Goal: Information Seeking & Learning: Learn about a topic

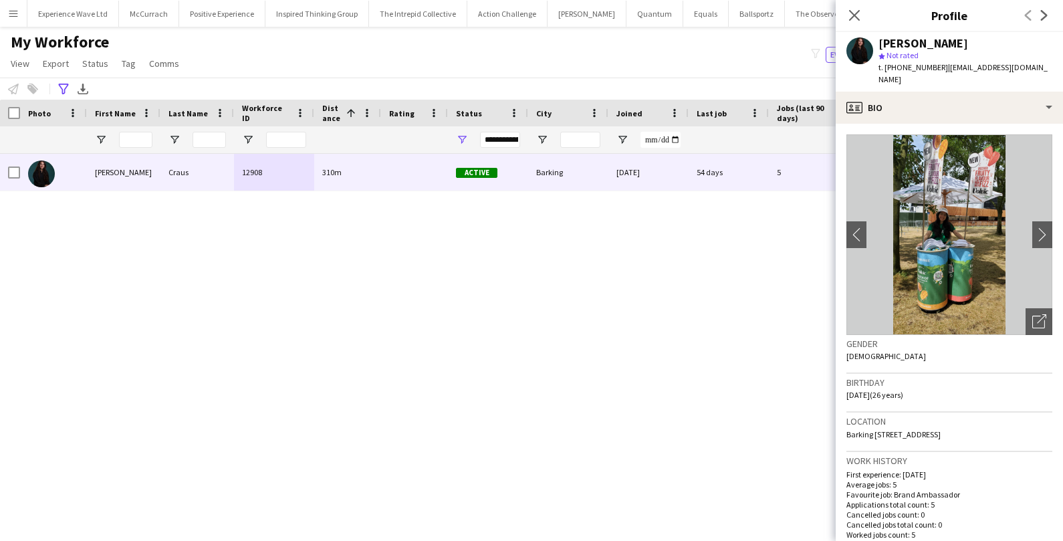
scroll to position [1006, 0]
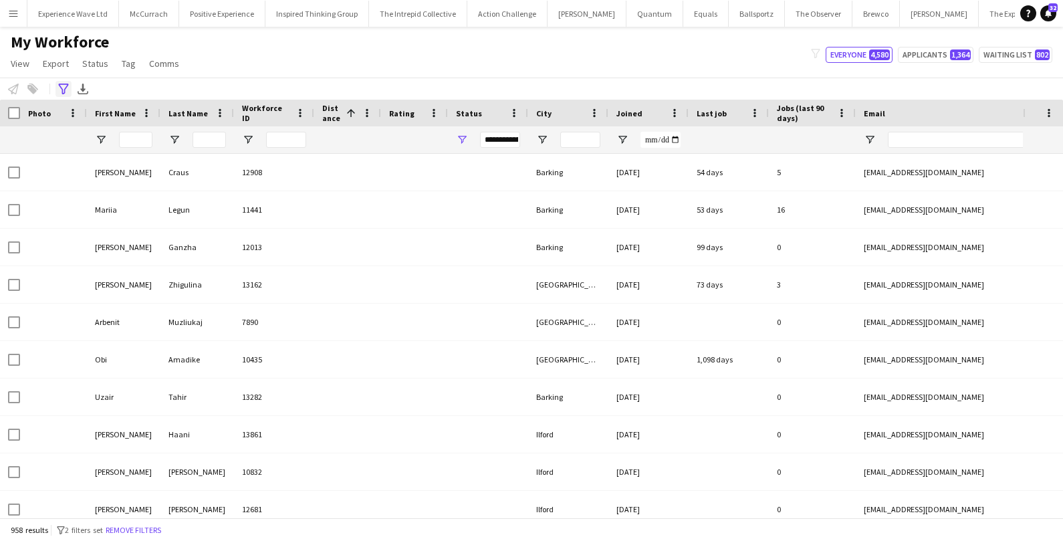
click at [64, 86] on icon "Advanced filters" at bounding box center [63, 89] width 11 height 11
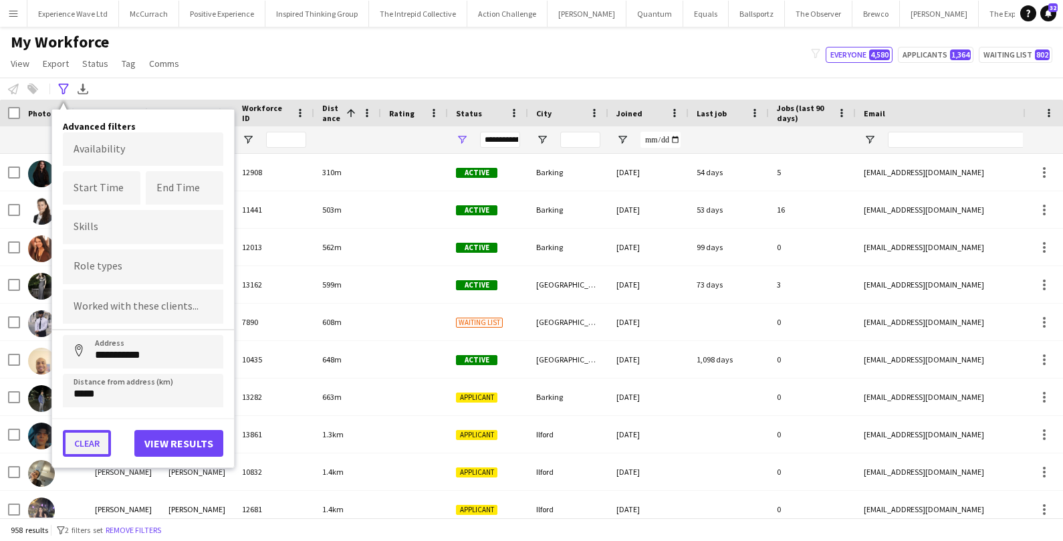
click at [80, 445] on button "Clear" at bounding box center [87, 443] width 48 height 27
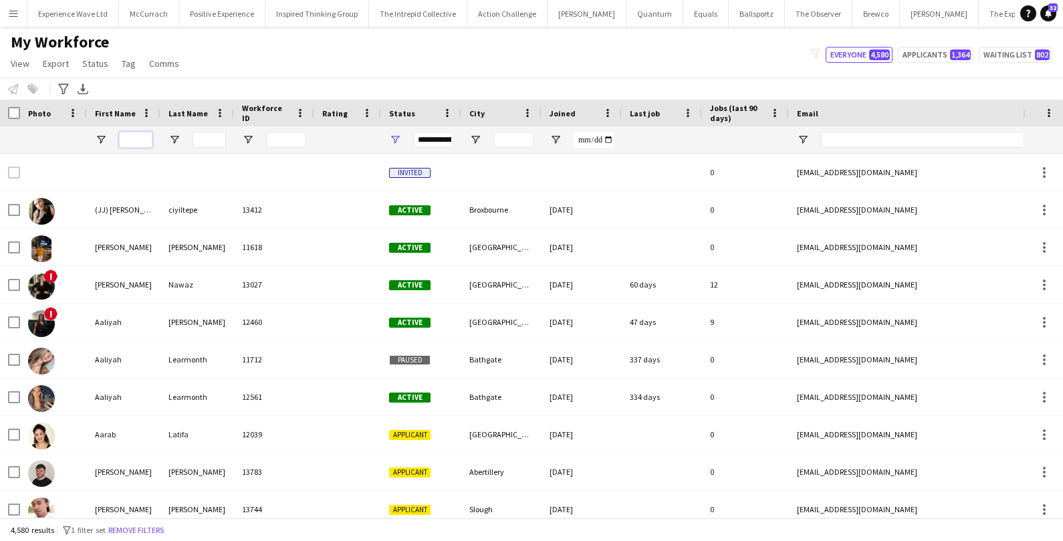
click at [137, 138] on input "First Name Filter Input" at bounding box center [135, 140] width 33 height 16
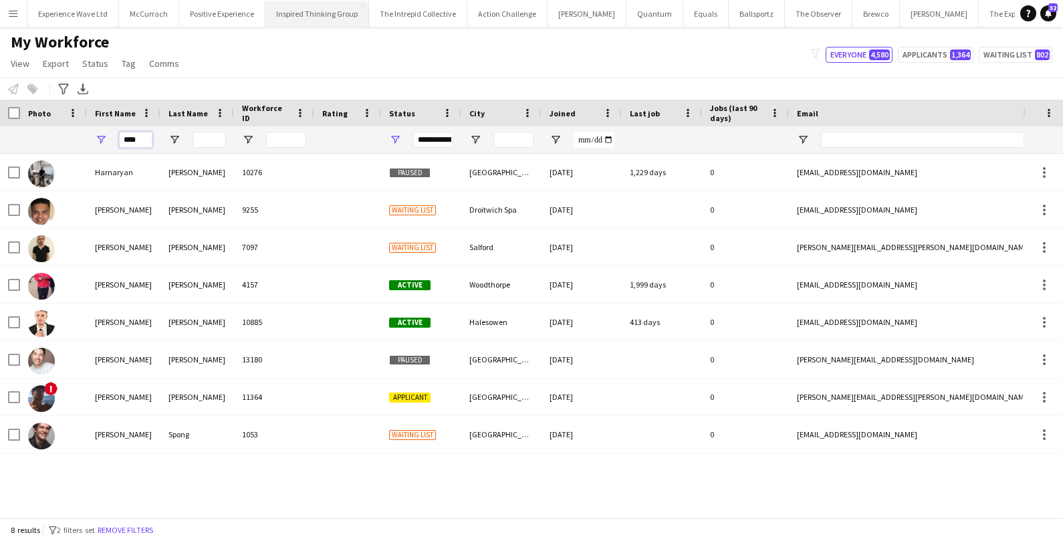
type input "****"
drag, startPoint x: 140, startPoint y: 137, endPoint x: 98, endPoint y: 136, distance: 41.5
click at [98, 136] on div "****" at bounding box center [124, 139] width 74 height 27
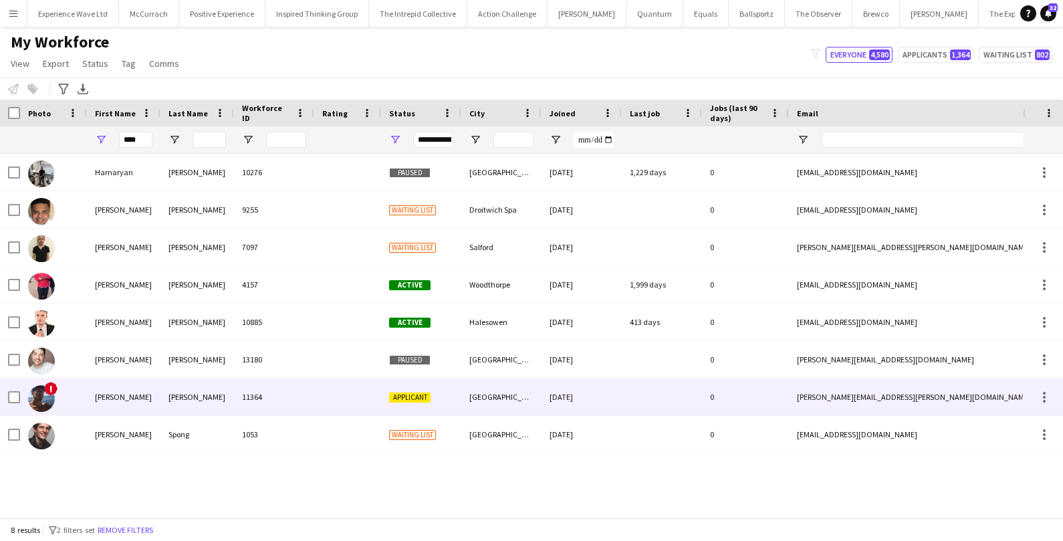
click at [136, 404] on div "[PERSON_NAME]" at bounding box center [124, 397] width 74 height 37
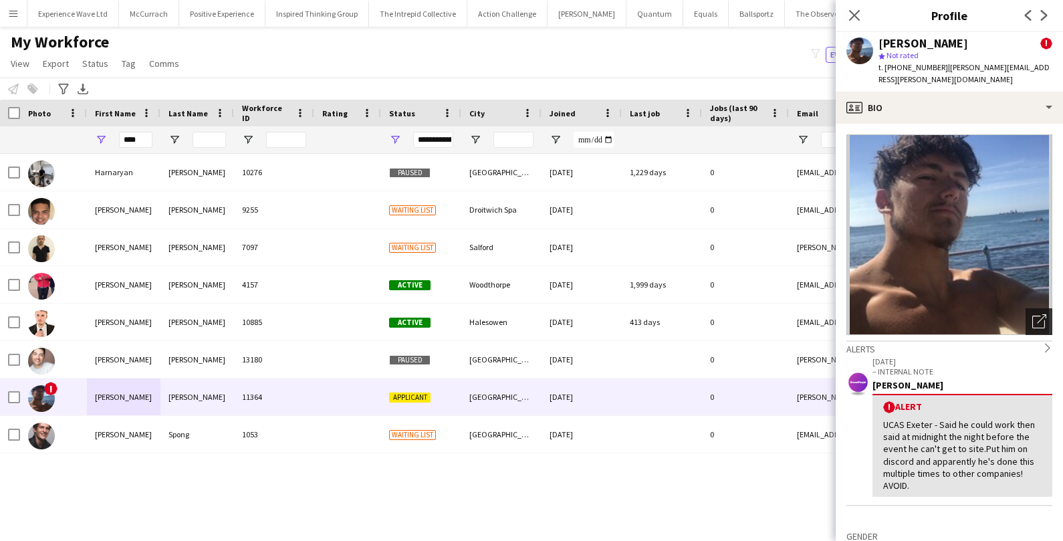
click at [1035, 314] on icon "Open photos pop-in" at bounding box center [1040, 321] width 14 height 14
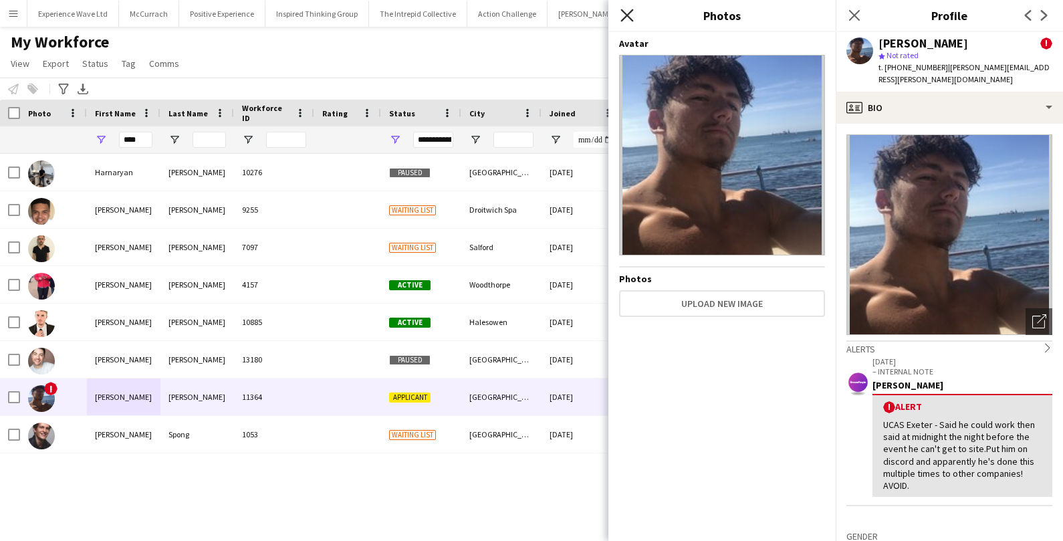
click at [625, 15] on icon "Close pop-in" at bounding box center [627, 15] width 13 height 13
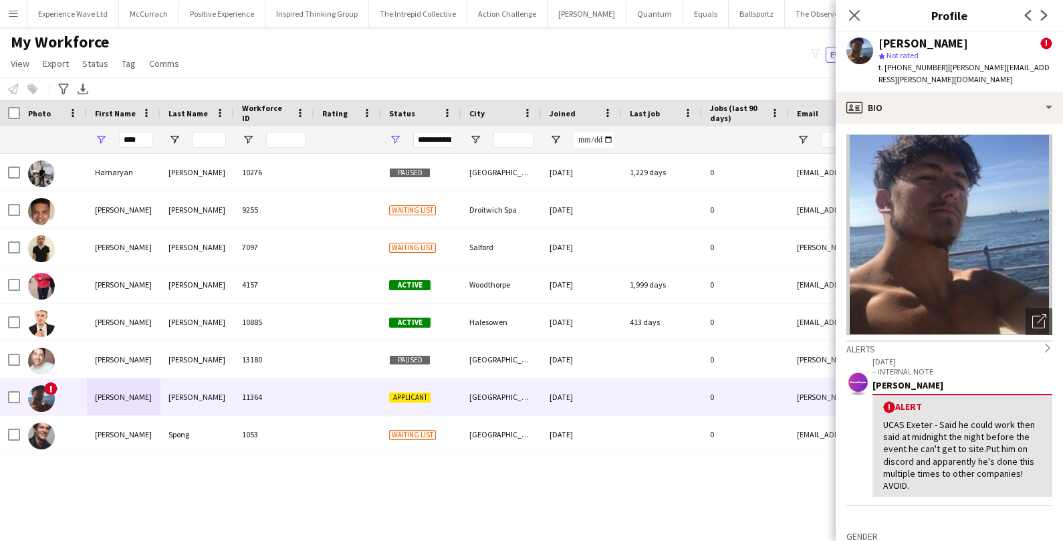
click at [1040, 21] on app-icon "Next" at bounding box center [1045, 15] width 16 height 16
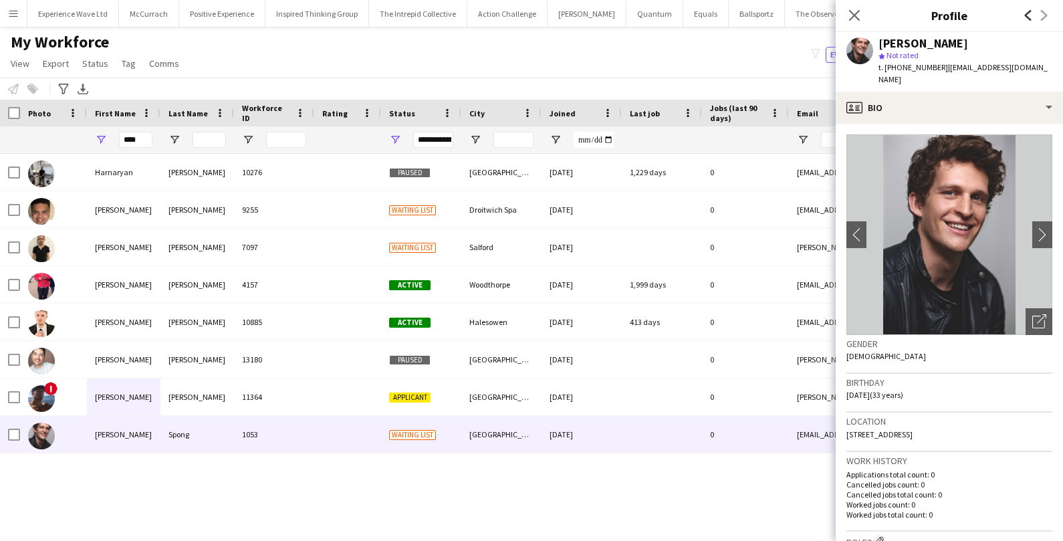
click at [1029, 17] on icon "Previous" at bounding box center [1028, 15] width 11 height 11
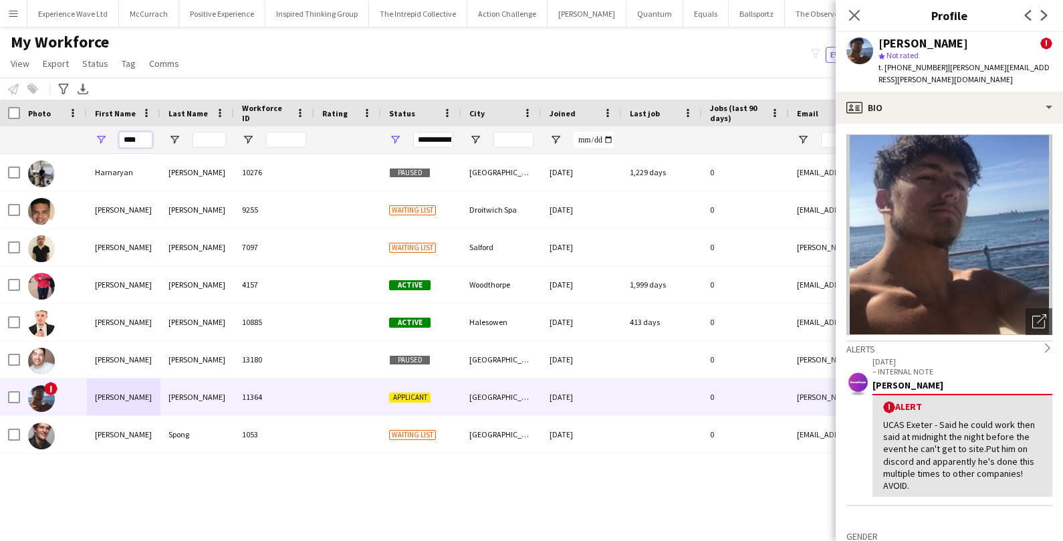
drag, startPoint x: 144, startPoint y: 142, endPoint x: 68, endPoint y: 139, distance: 76.3
click at [68, 139] on div "****" at bounding box center [725, 139] width 1450 height 27
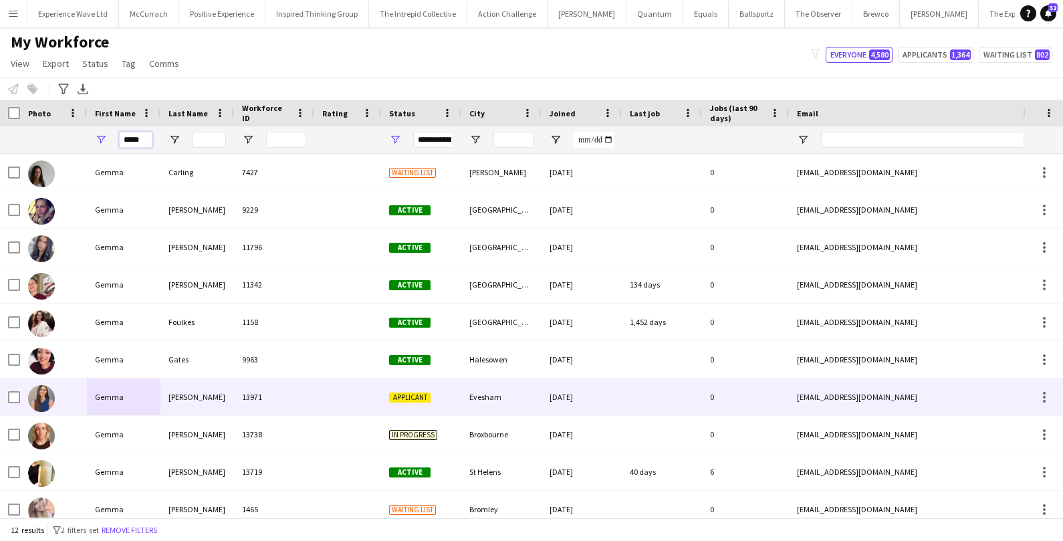
type input "*****"
click at [210, 394] on div "[PERSON_NAME]" at bounding box center [198, 397] width 74 height 37
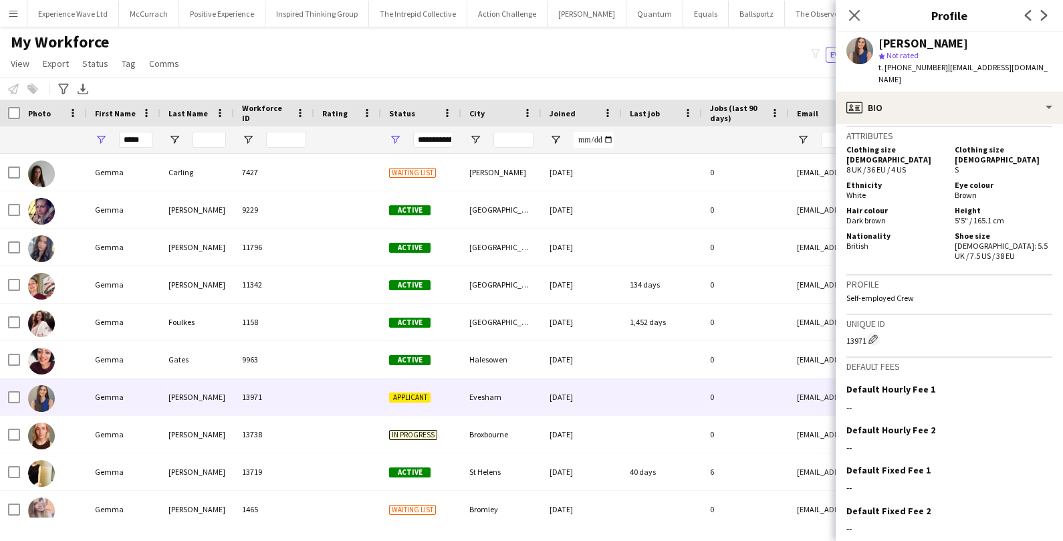
scroll to position [712, 0]
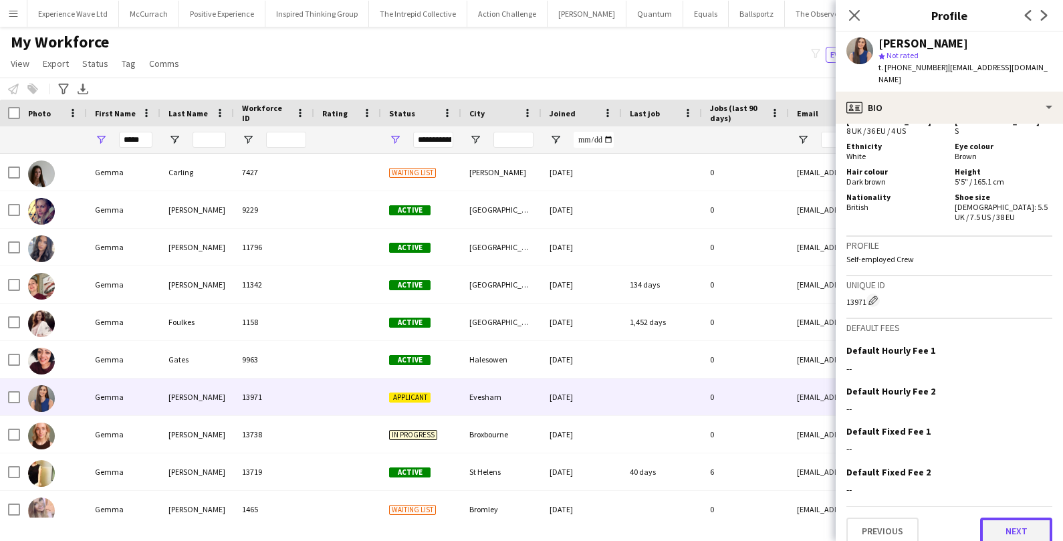
click at [1028, 518] on button "Next" at bounding box center [1017, 531] width 72 height 27
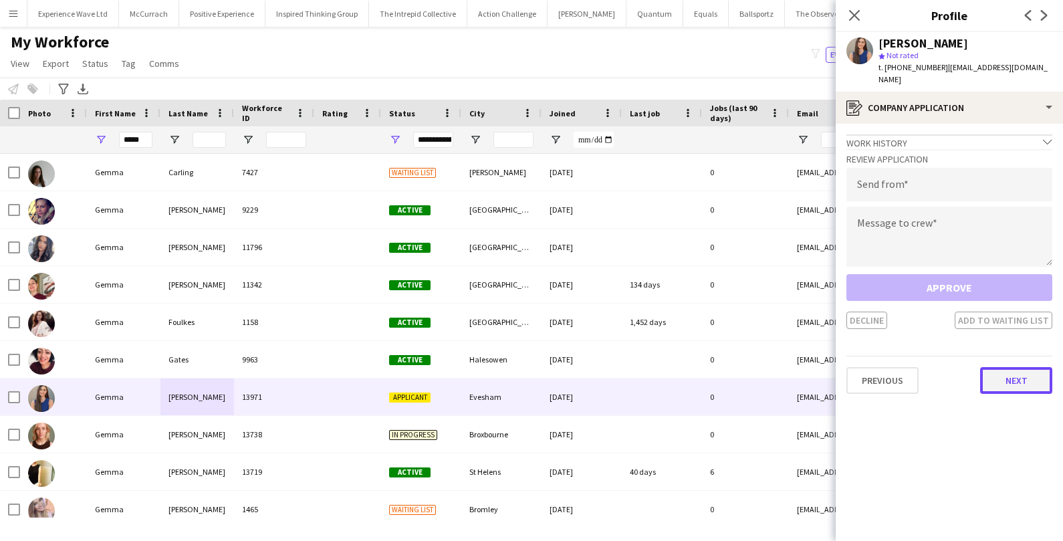
click at [1016, 370] on button "Next" at bounding box center [1017, 380] width 72 height 27
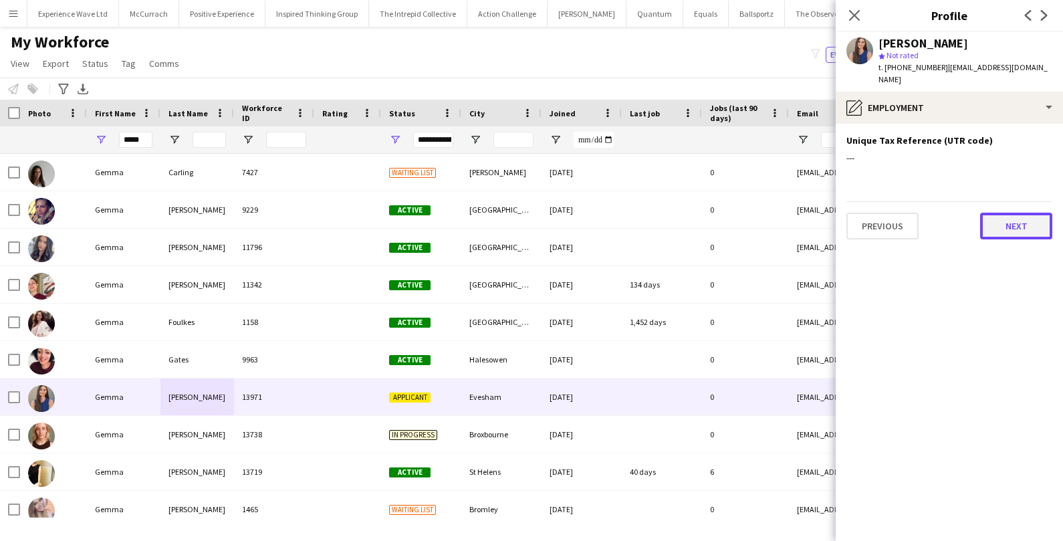
click at [1014, 213] on button "Next" at bounding box center [1017, 226] width 72 height 27
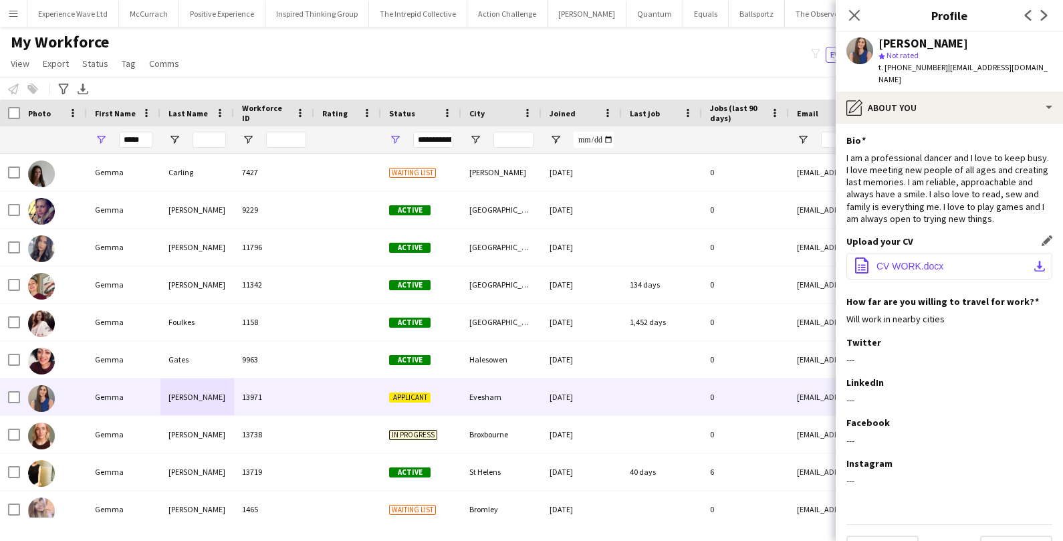
click at [971, 253] on button "office-file-sheet CV WORK.docx download-bottom" at bounding box center [950, 266] width 206 height 27
click at [867, 534] on button "Previous" at bounding box center [883, 547] width 72 height 27
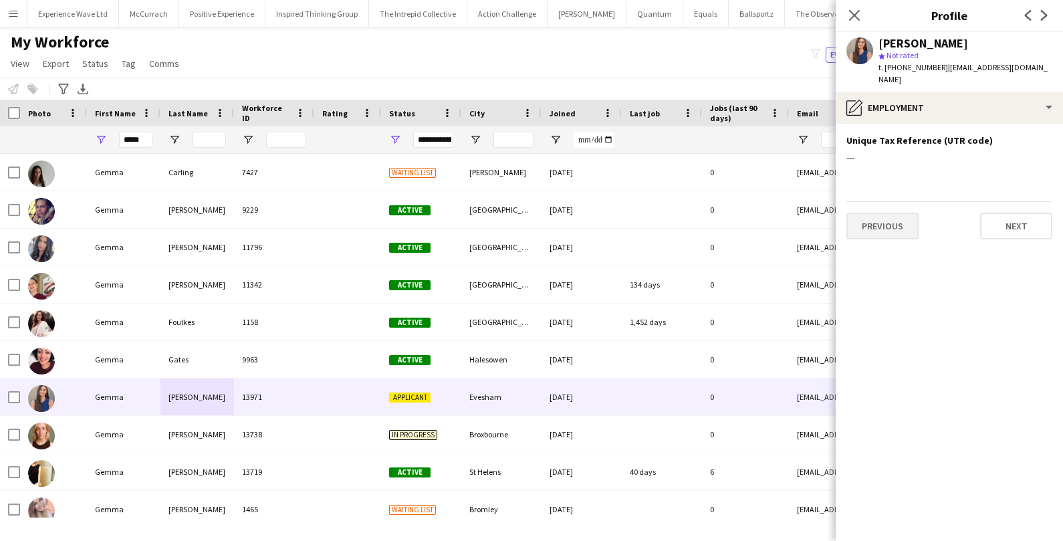
scroll to position [0, 0]
click at [880, 213] on button "Previous" at bounding box center [883, 226] width 72 height 27
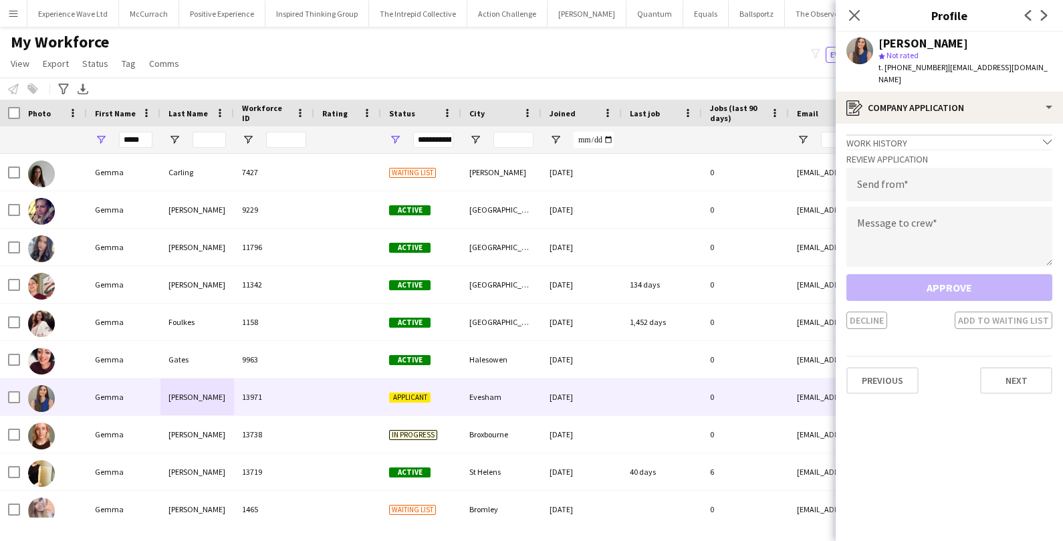
click at [890, 381] on app-crew-profile-application "Work history chevron-down Incomplete Review Application Send from Message to cr…" at bounding box center [949, 332] width 227 height 417
click at [890, 379] on div "Previous Next" at bounding box center [950, 375] width 206 height 38
click at [890, 371] on button "Previous" at bounding box center [883, 380] width 72 height 27
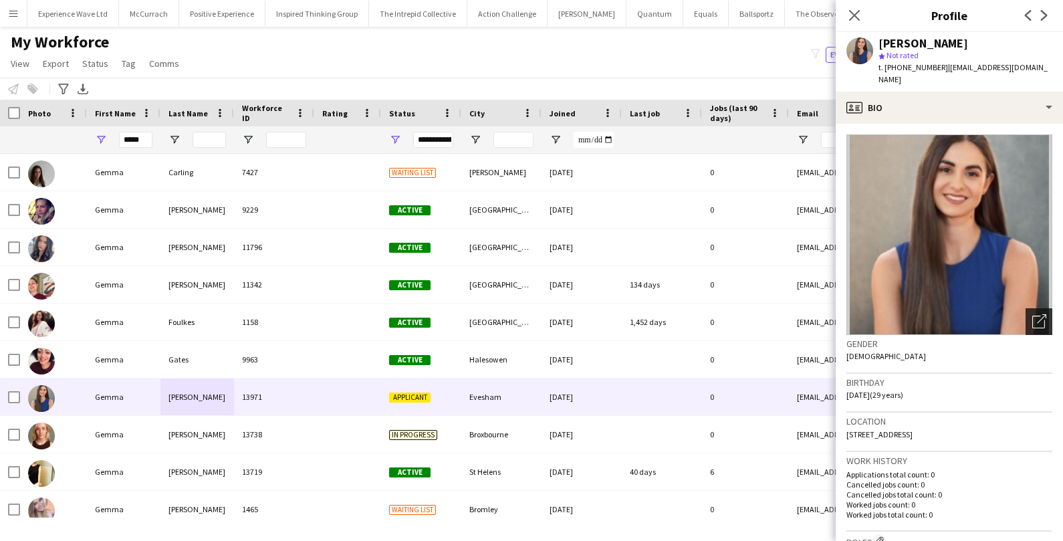
click at [1029, 317] on div "Open photos pop-in" at bounding box center [1039, 321] width 27 height 27
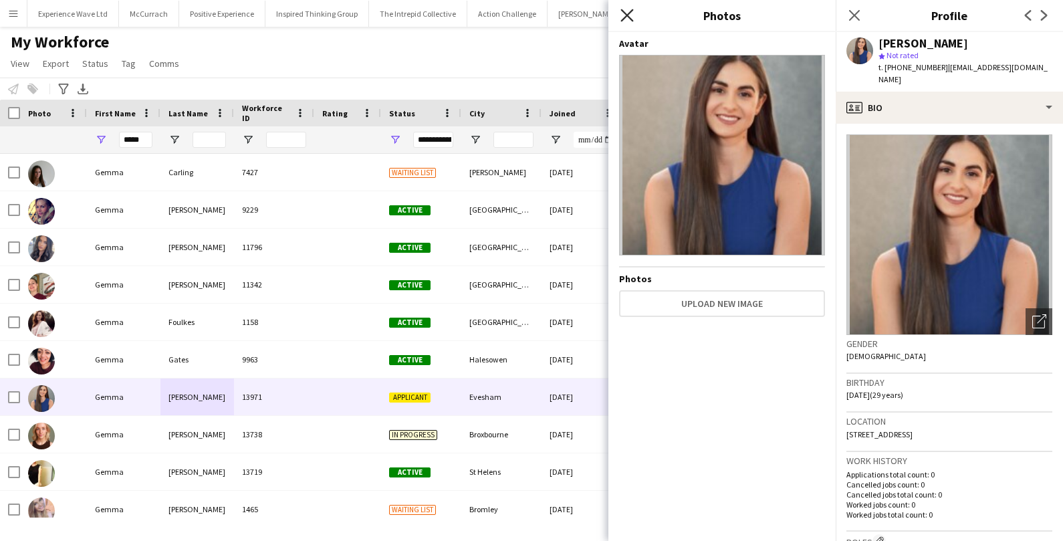
click at [629, 19] on icon "Close pop-in" at bounding box center [627, 15] width 13 height 13
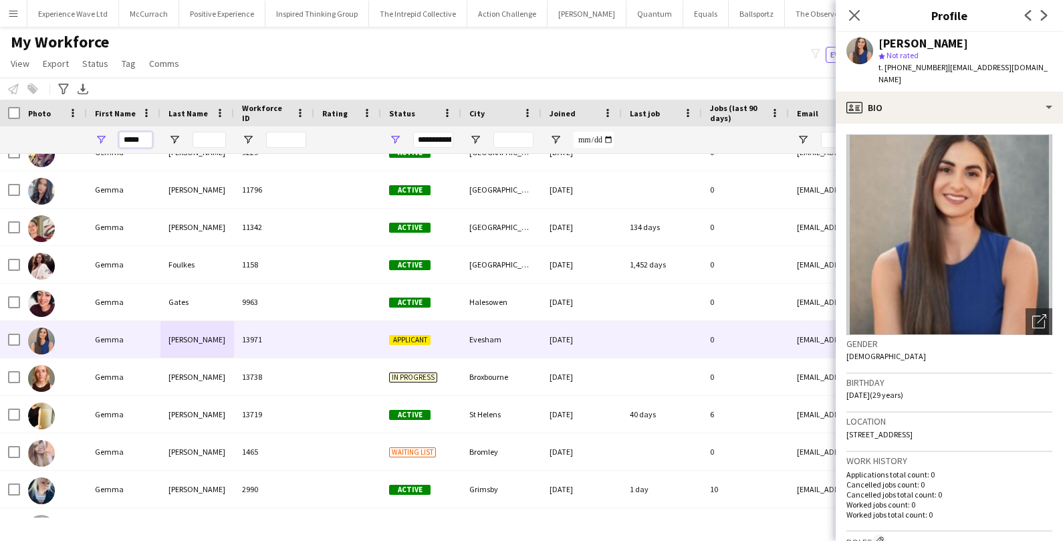
drag, startPoint x: 148, startPoint y: 138, endPoint x: 101, endPoint y: 137, distance: 46.8
click at [104, 137] on div "*****" at bounding box center [124, 139] width 74 height 27
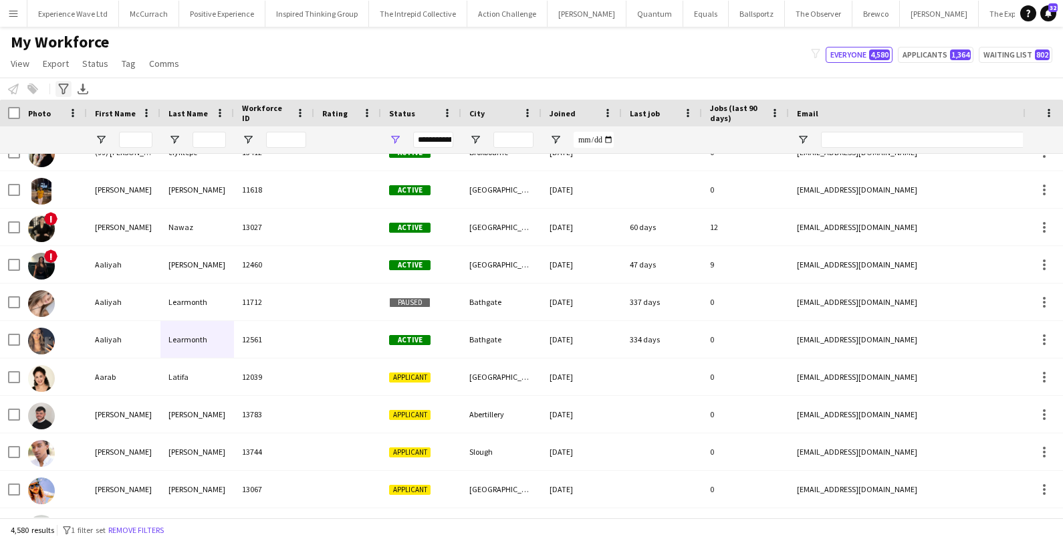
click at [66, 86] on icon at bounding box center [63, 89] width 10 height 11
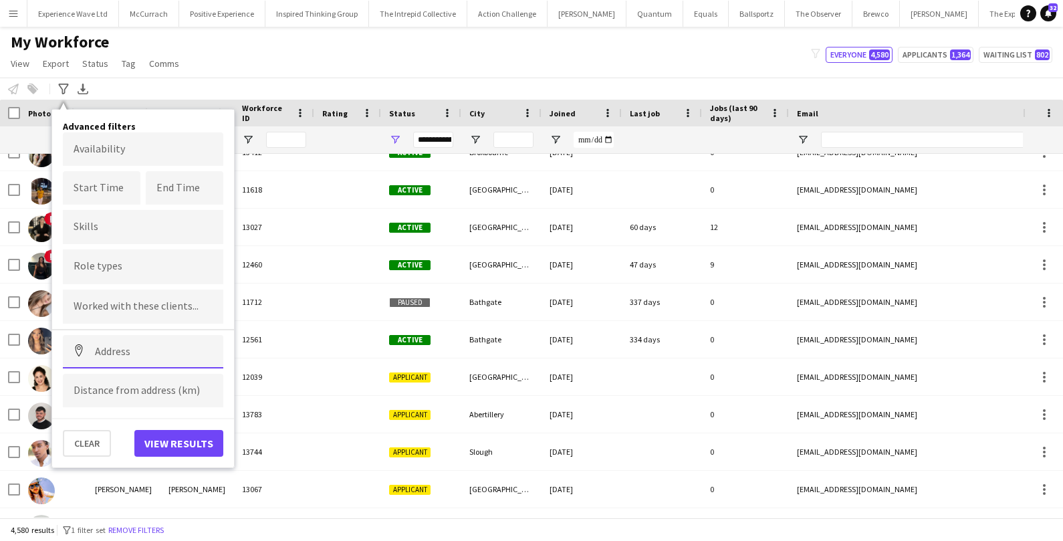
click at [127, 338] on input at bounding box center [143, 351] width 161 height 33
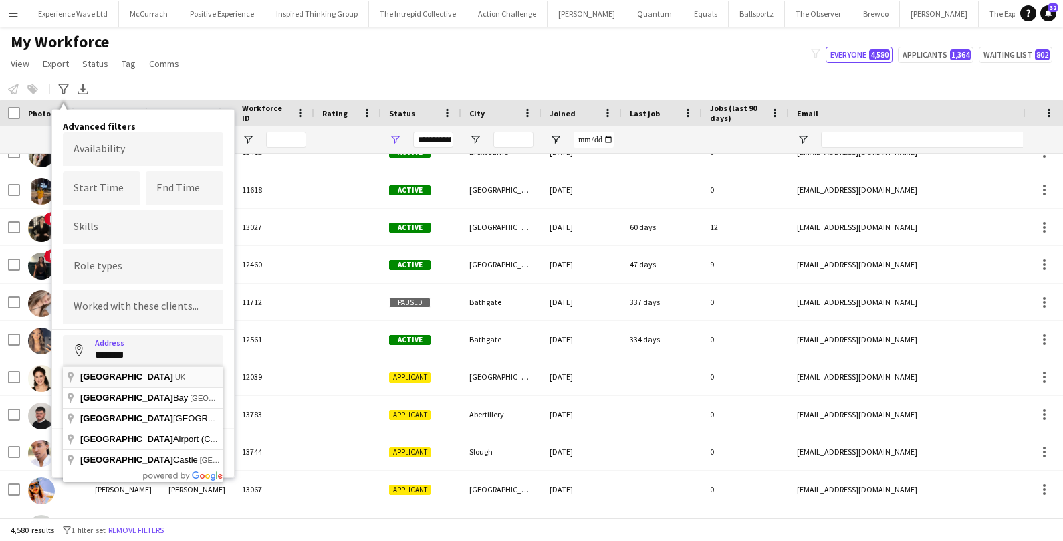
type input "**********"
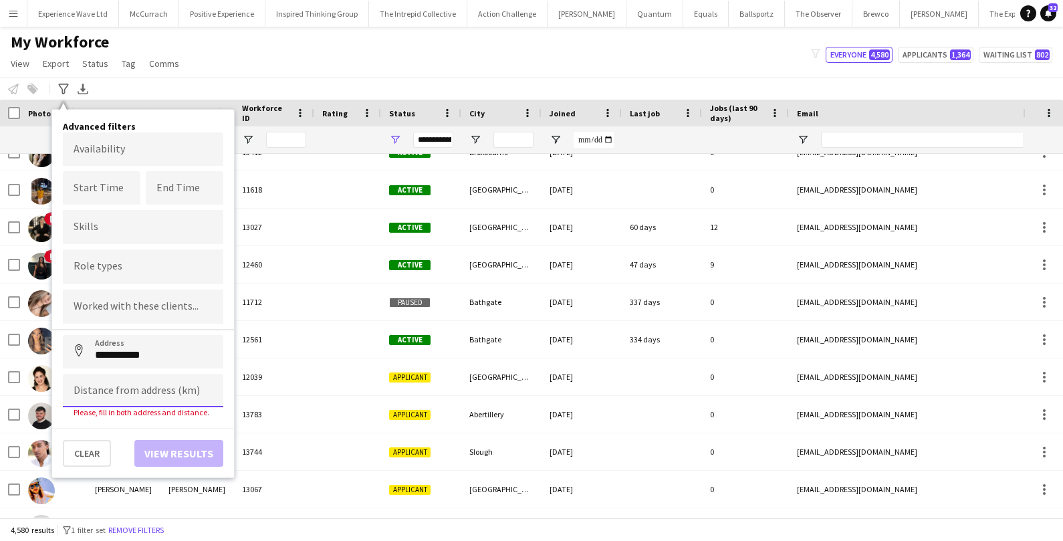
click at [108, 379] on input at bounding box center [143, 390] width 161 height 33
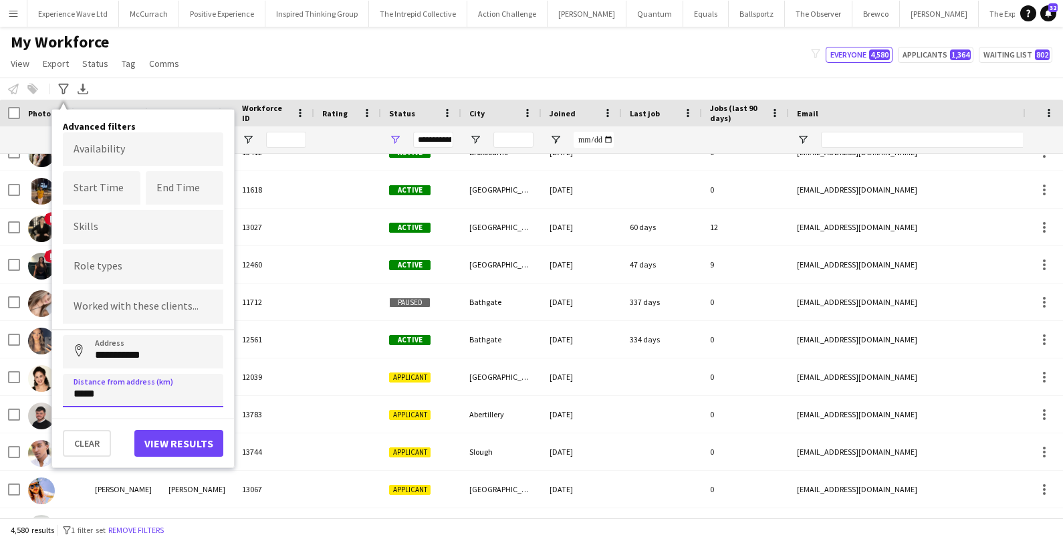
type input "****"
type input "*****"
click at [162, 431] on button "View results" at bounding box center [178, 443] width 89 height 27
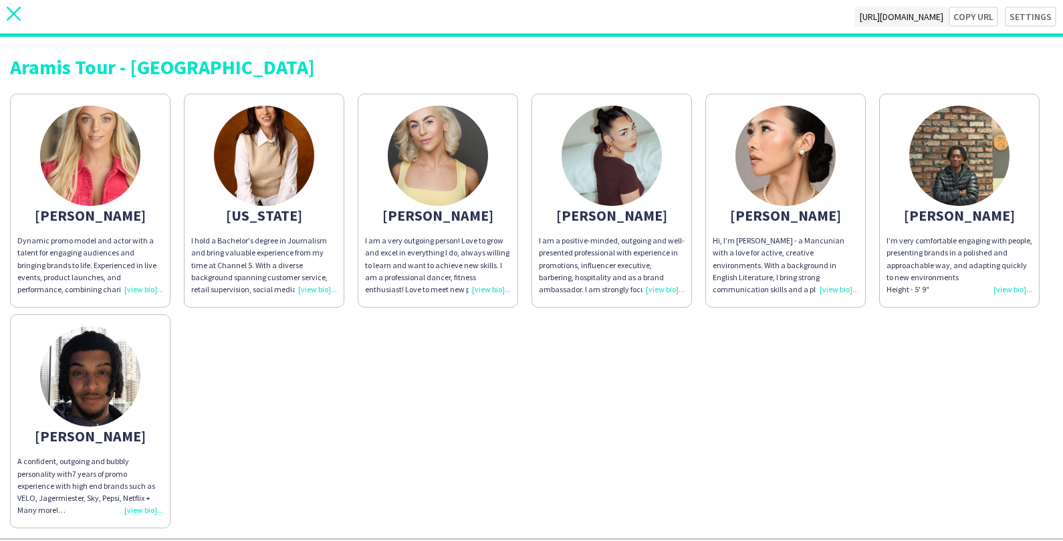
click at [15, 15] on icon at bounding box center [14, 14] width 14 height 14
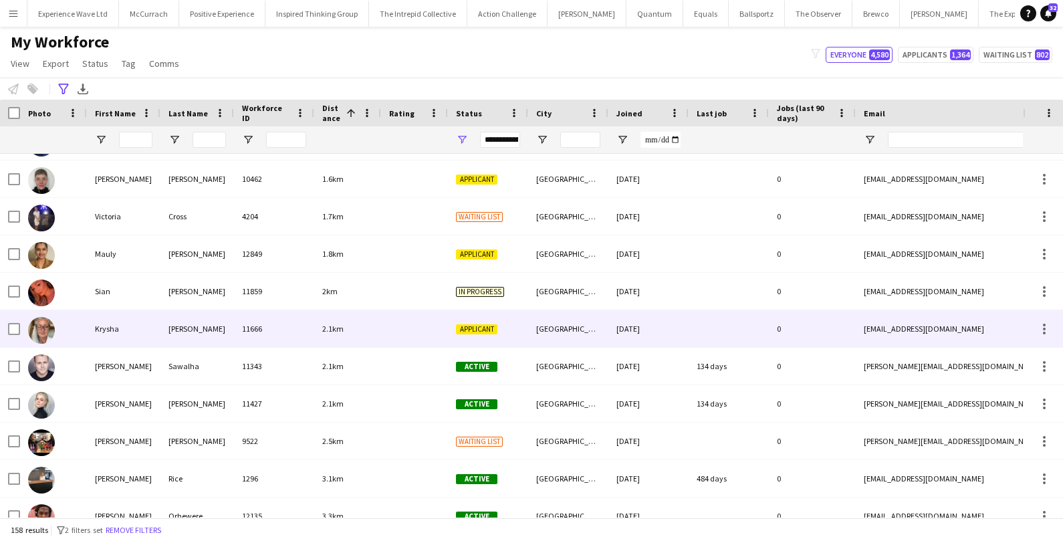
scroll to position [453, 0]
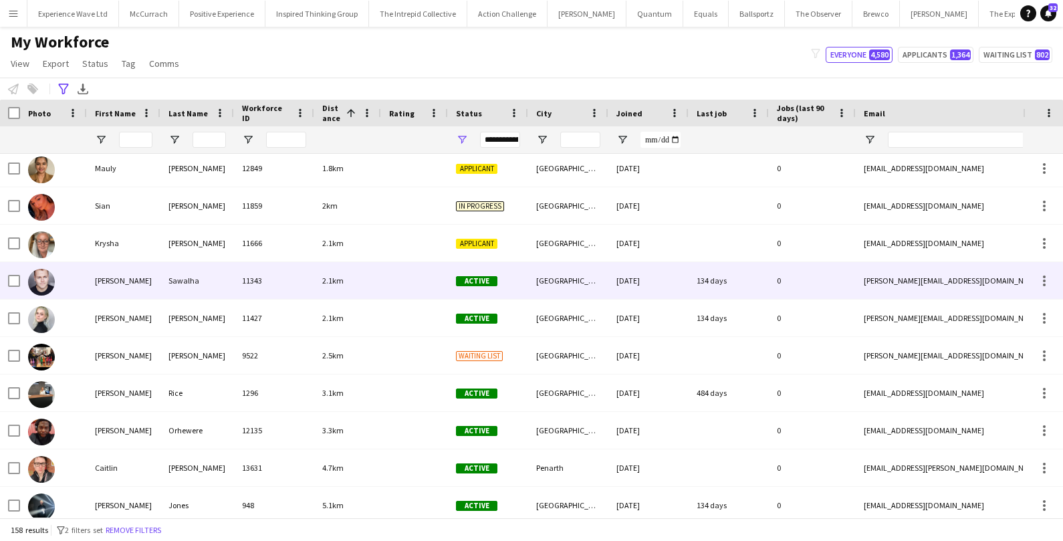
click at [180, 288] on div "Sawalha" at bounding box center [198, 280] width 74 height 37
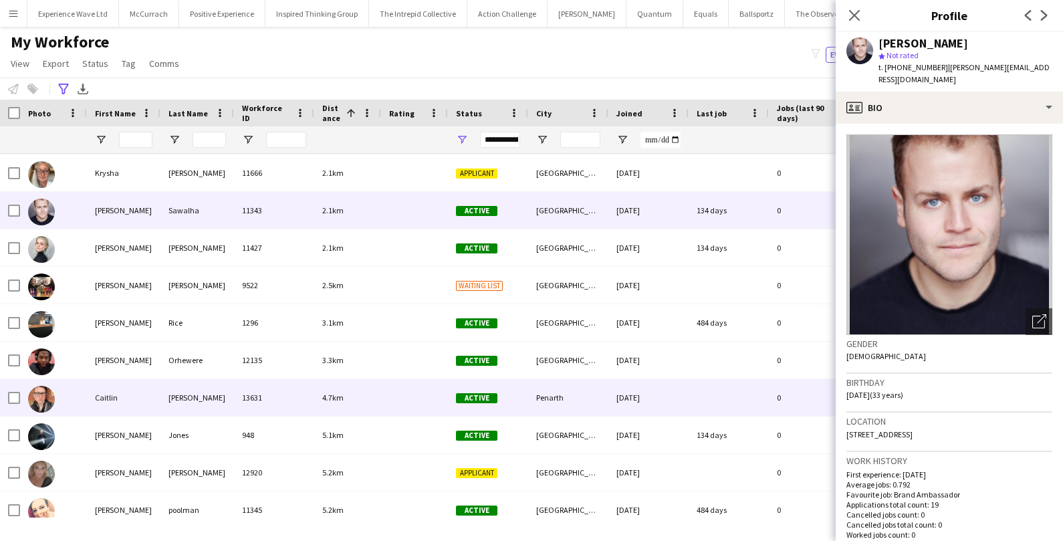
scroll to position [551, 0]
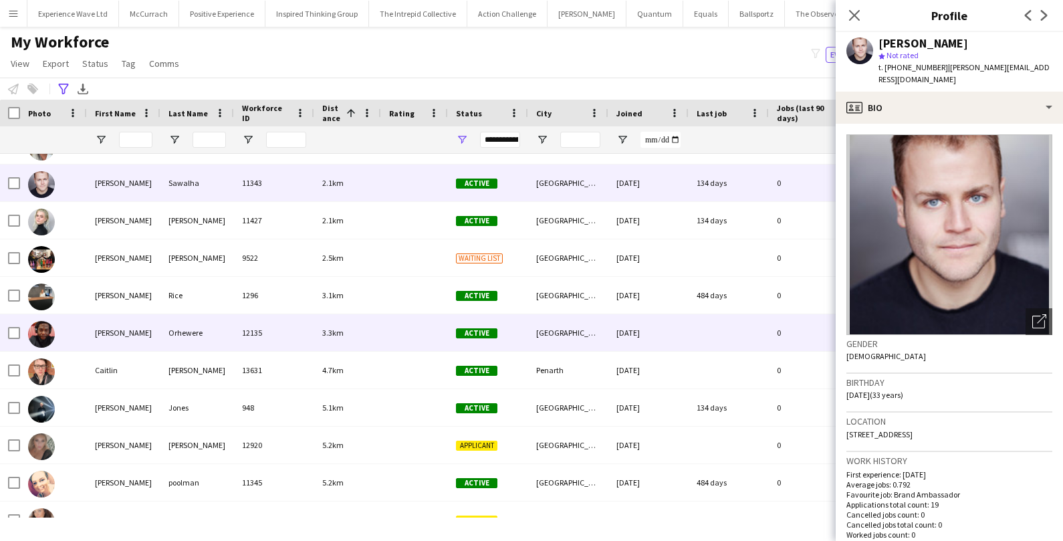
click at [529, 346] on div "[GEOGRAPHIC_DATA]" at bounding box center [568, 332] width 80 height 37
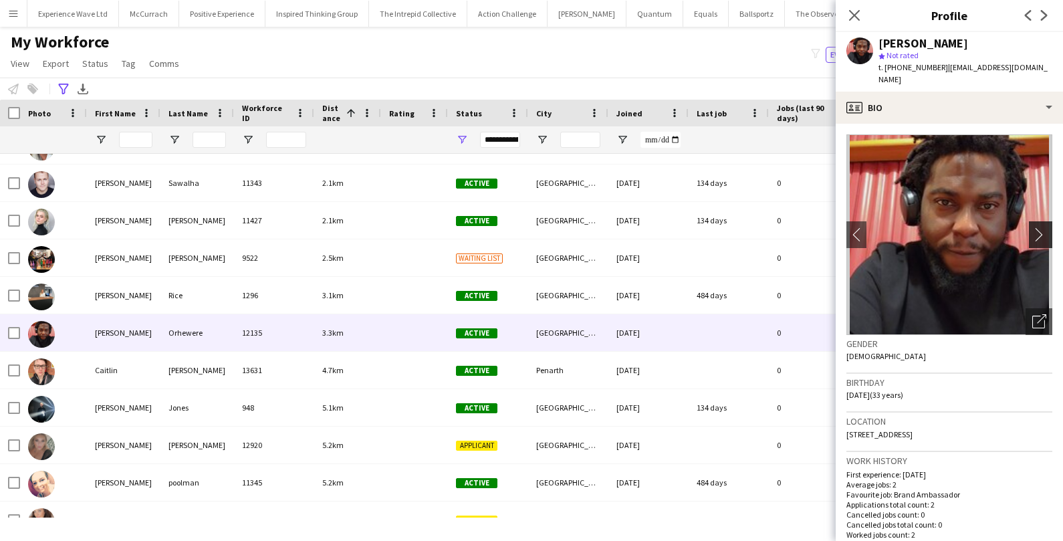
click at [1043, 221] on button "chevron-right" at bounding box center [1042, 234] width 27 height 27
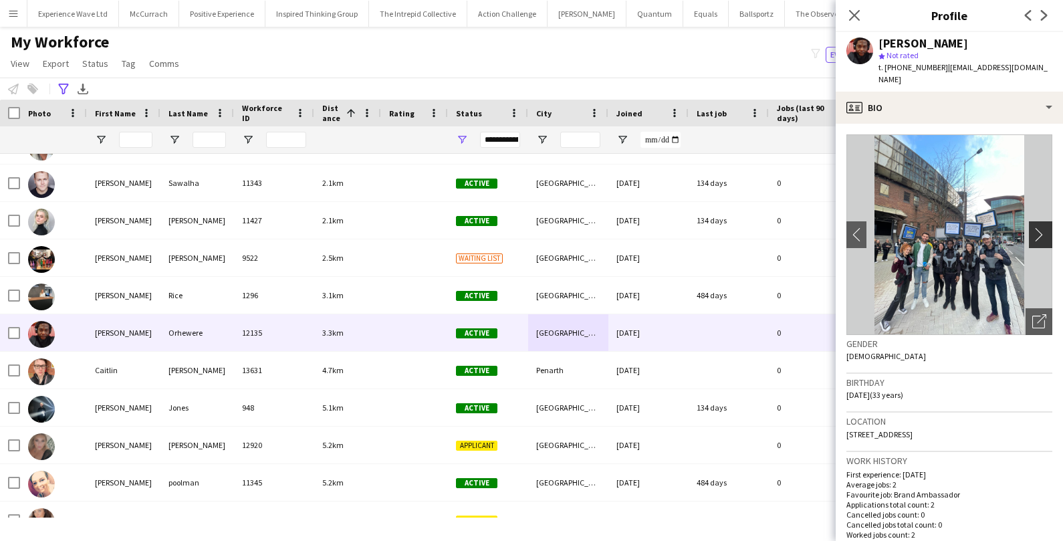
click at [1043, 221] on button "chevron-right" at bounding box center [1042, 234] width 27 height 27
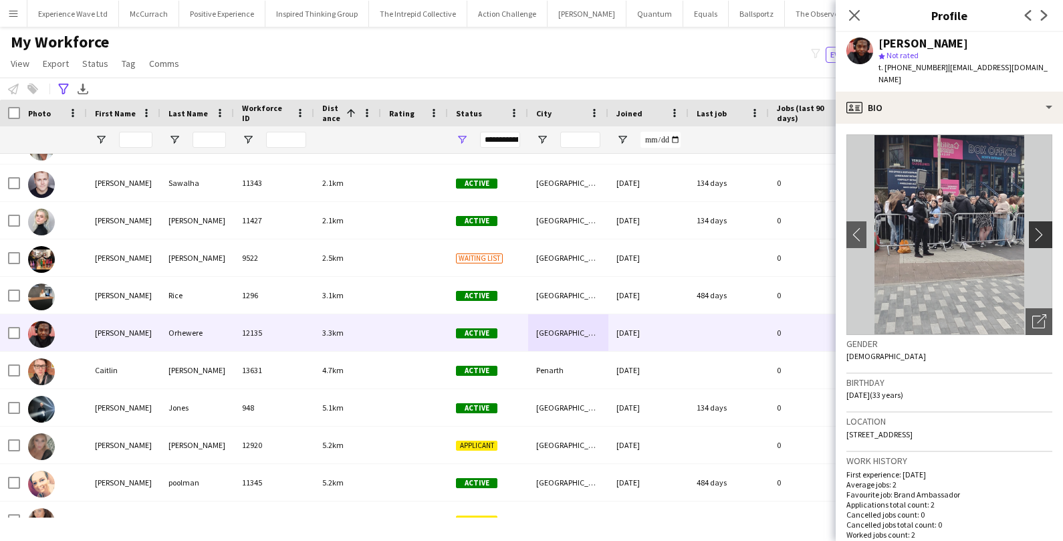
click at [1043, 221] on button "chevron-right" at bounding box center [1042, 234] width 27 height 27
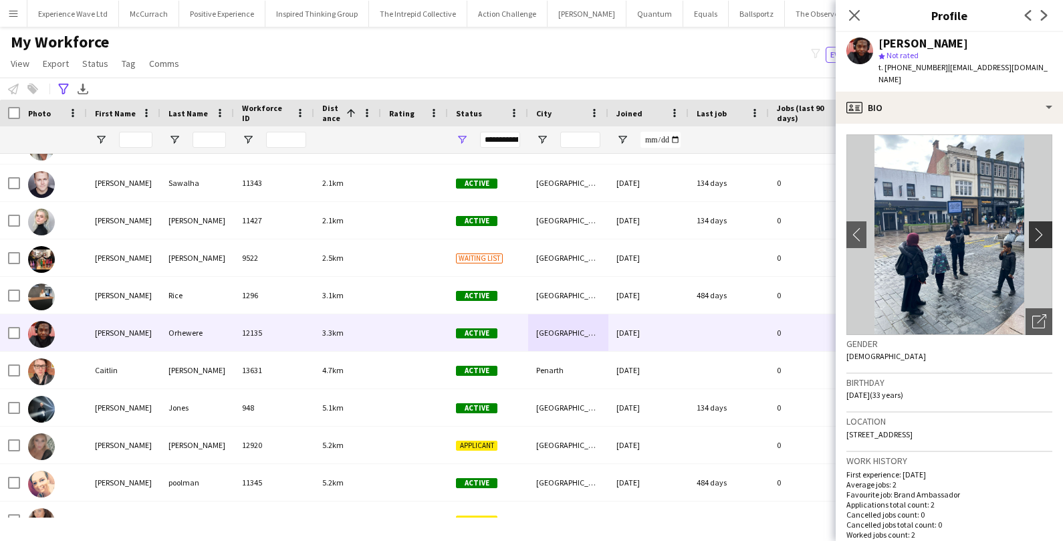
click at [1043, 221] on button "chevron-right" at bounding box center [1042, 234] width 27 height 27
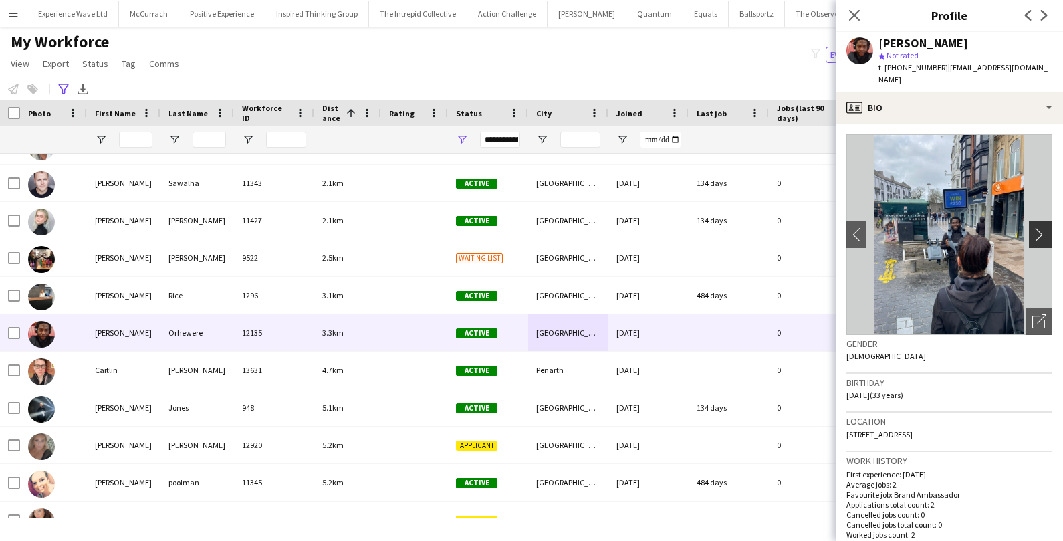
click at [1043, 221] on button "chevron-right" at bounding box center [1042, 234] width 27 height 27
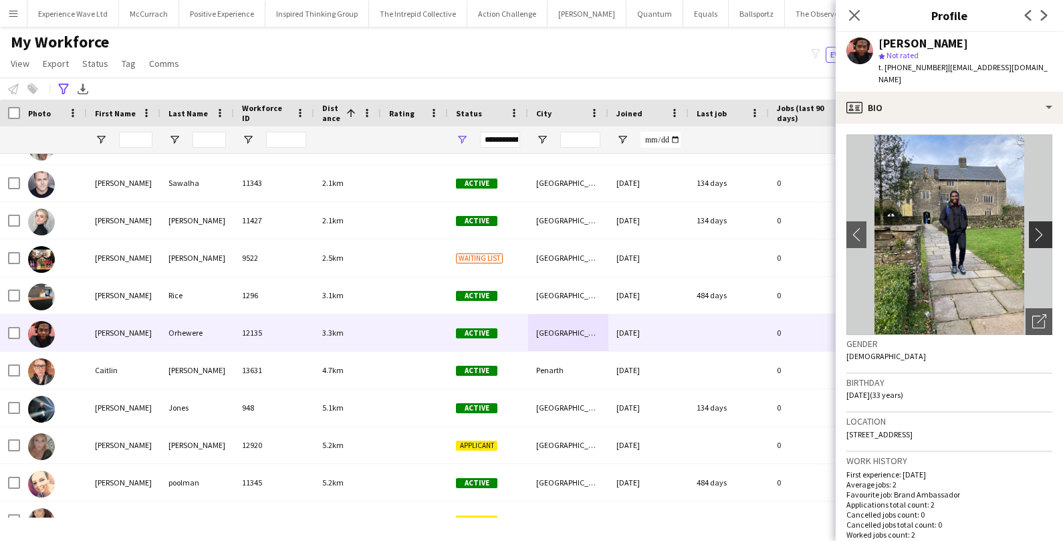
click at [1043, 227] on app-icon "chevron-right" at bounding box center [1043, 234] width 21 height 14
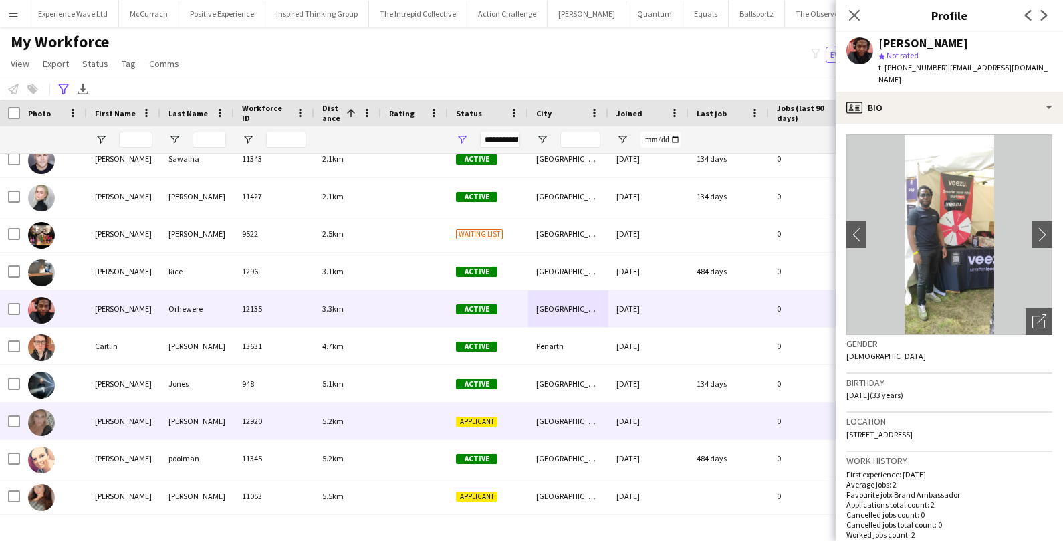
scroll to position [579, 0]
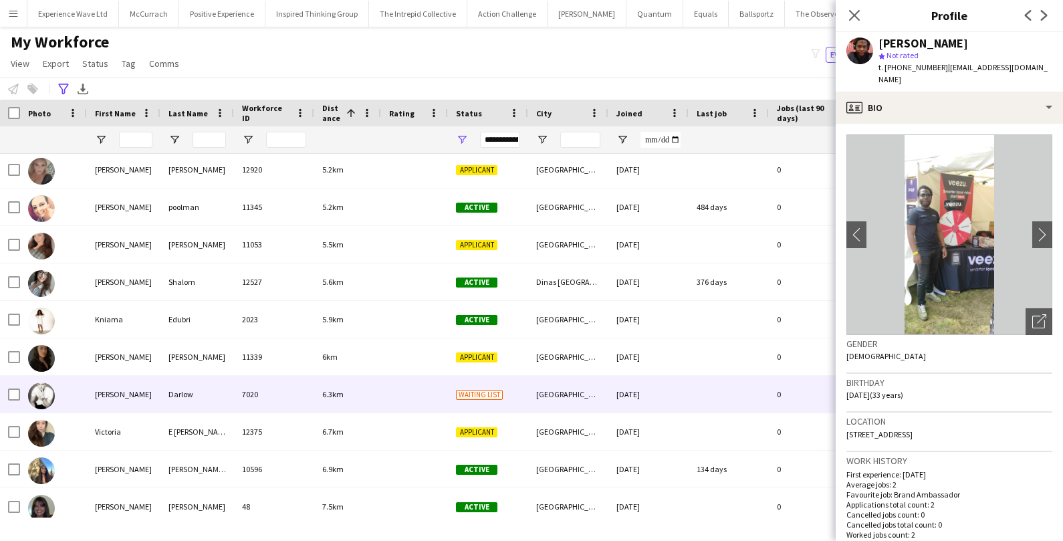
click at [651, 391] on div "[DATE]" at bounding box center [649, 394] width 80 height 37
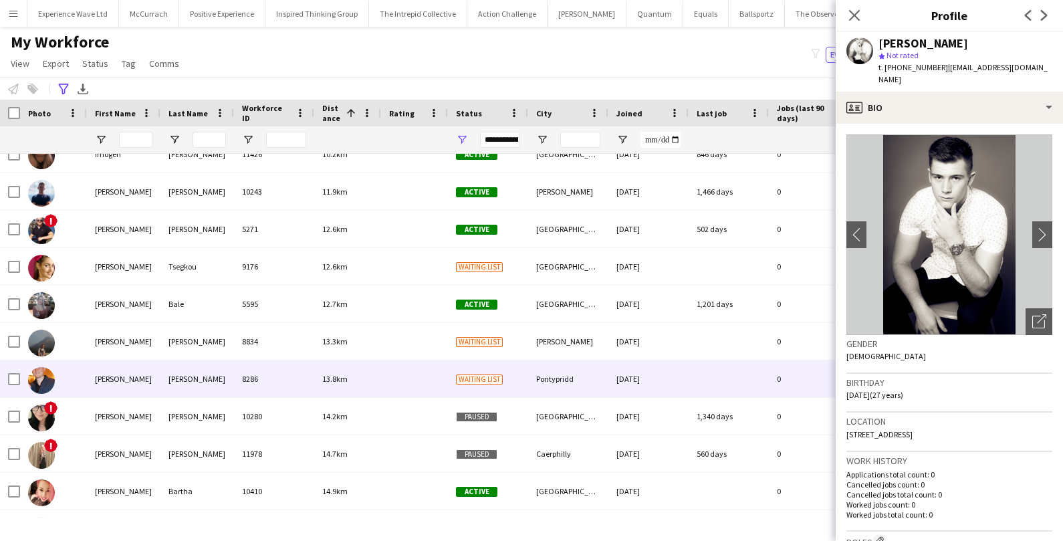
click at [714, 369] on div at bounding box center [729, 379] width 80 height 37
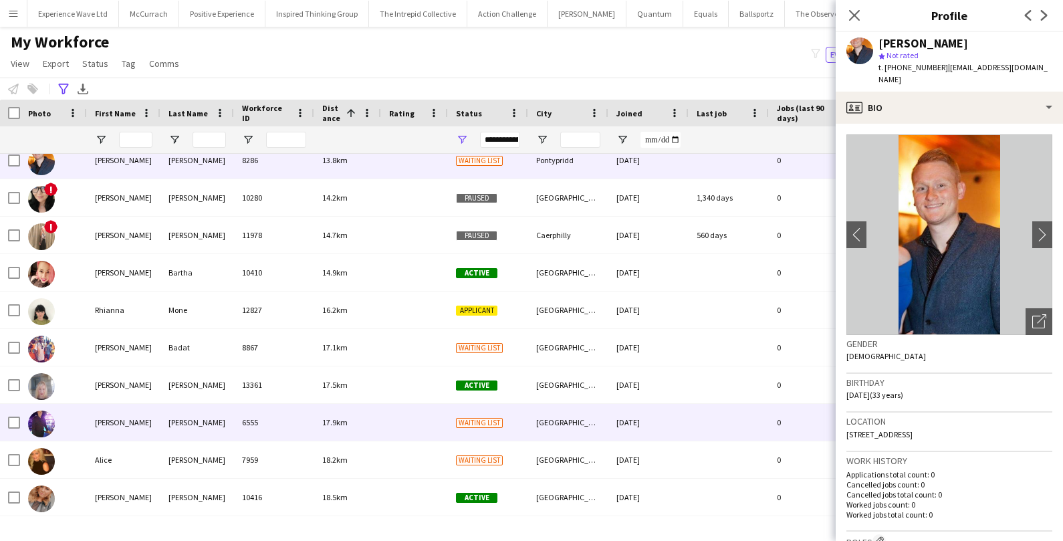
click at [696, 404] on div at bounding box center [729, 422] width 80 height 37
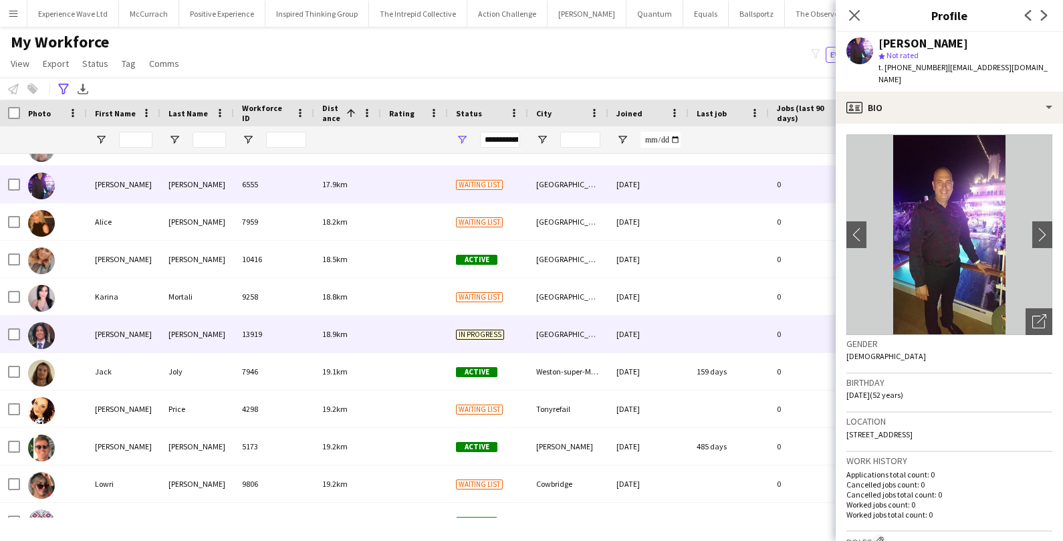
click at [684, 336] on div "[DATE]" at bounding box center [649, 334] width 80 height 37
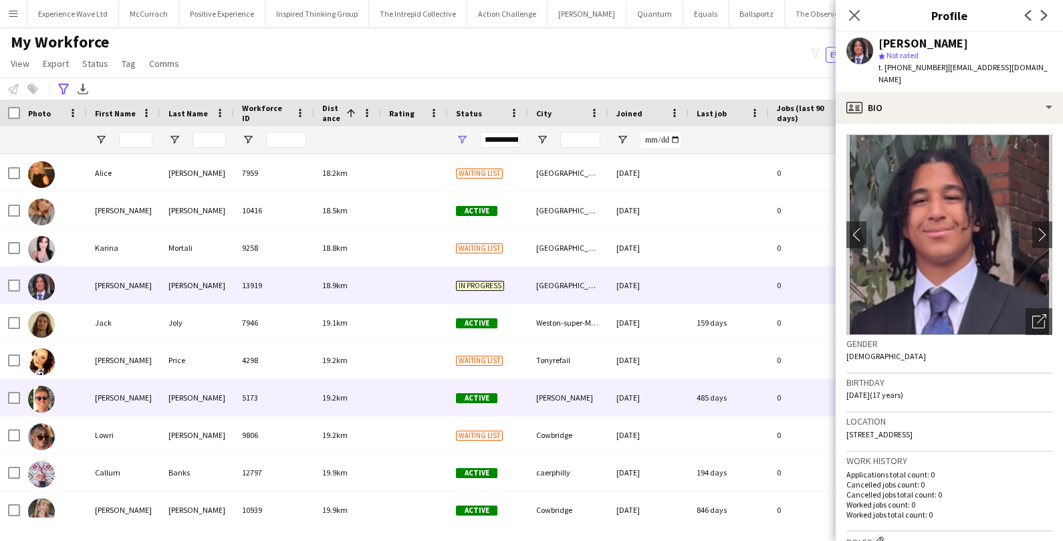
click at [666, 381] on div "[DATE]" at bounding box center [649, 397] width 80 height 37
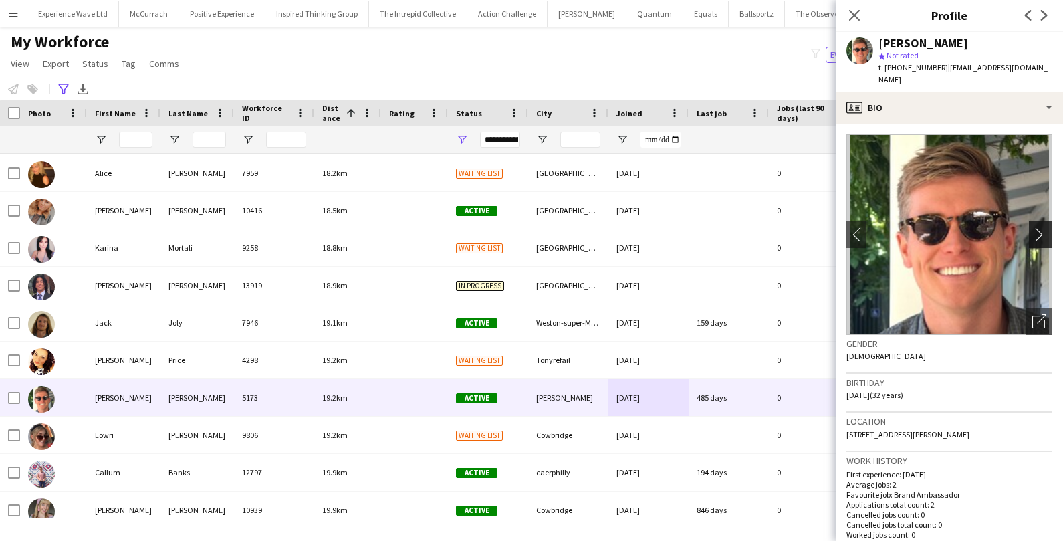
click at [1048, 227] on app-icon "chevron-right" at bounding box center [1043, 234] width 21 height 14
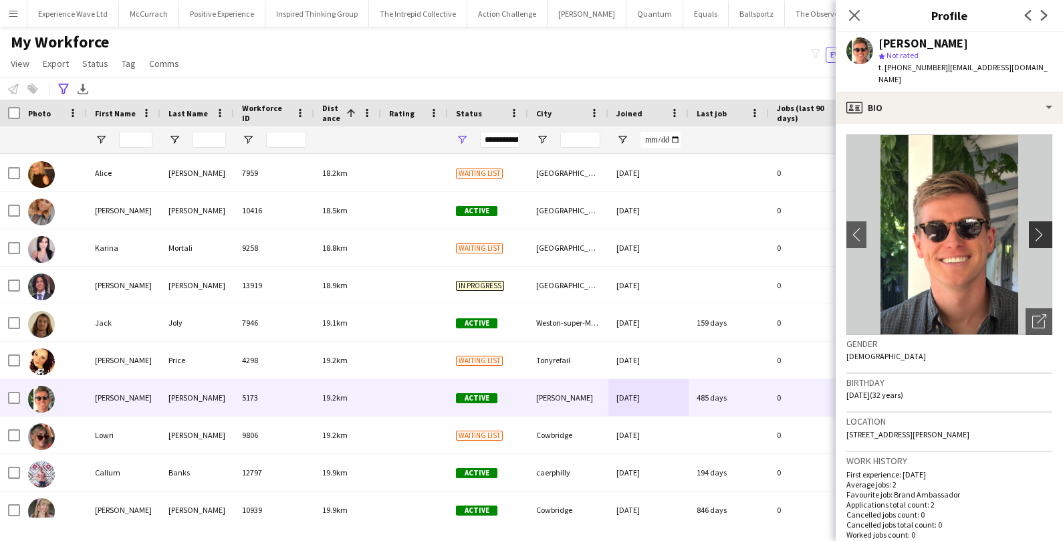
click at [1048, 227] on app-icon "chevron-right" at bounding box center [1043, 234] width 21 height 14
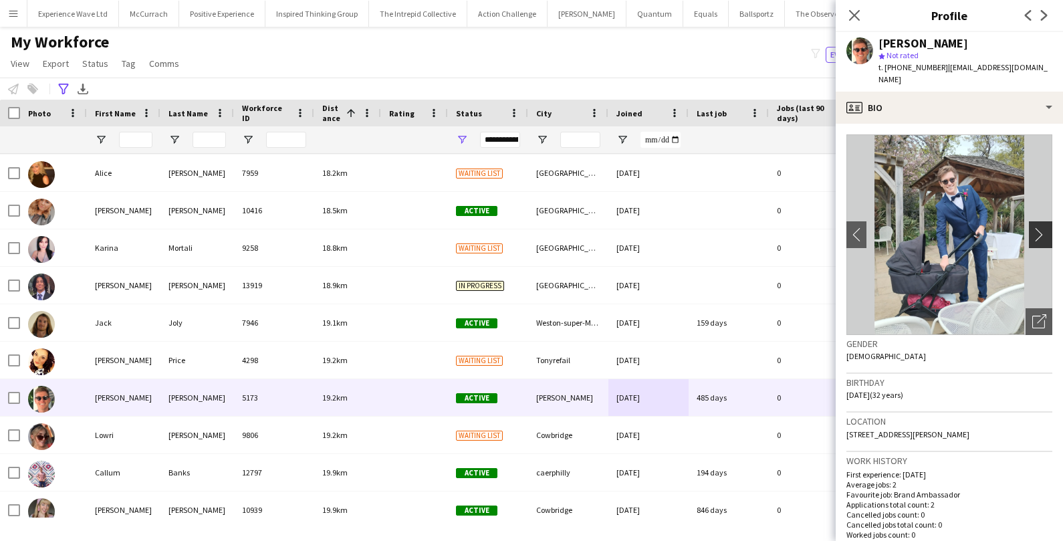
click at [1048, 227] on app-icon "chevron-right" at bounding box center [1043, 234] width 21 height 14
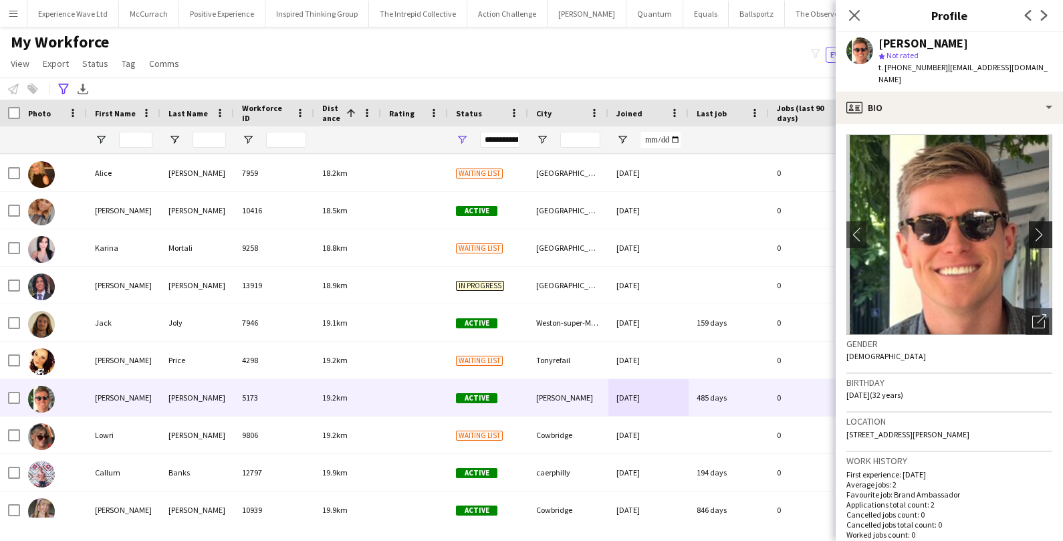
click at [1048, 227] on app-icon "chevron-right" at bounding box center [1043, 234] width 21 height 14
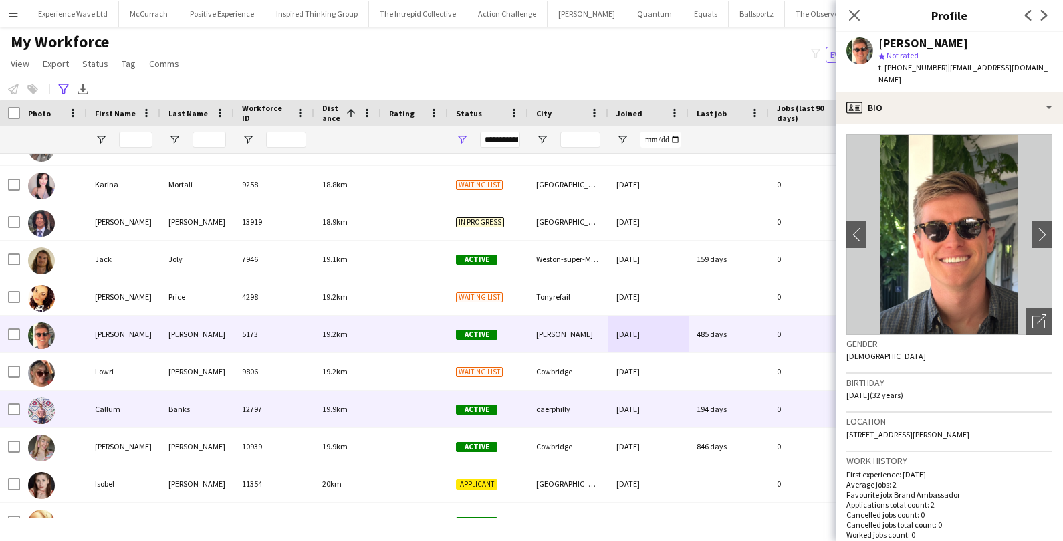
click at [742, 405] on div "194 days" at bounding box center [729, 409] width 80 height 37
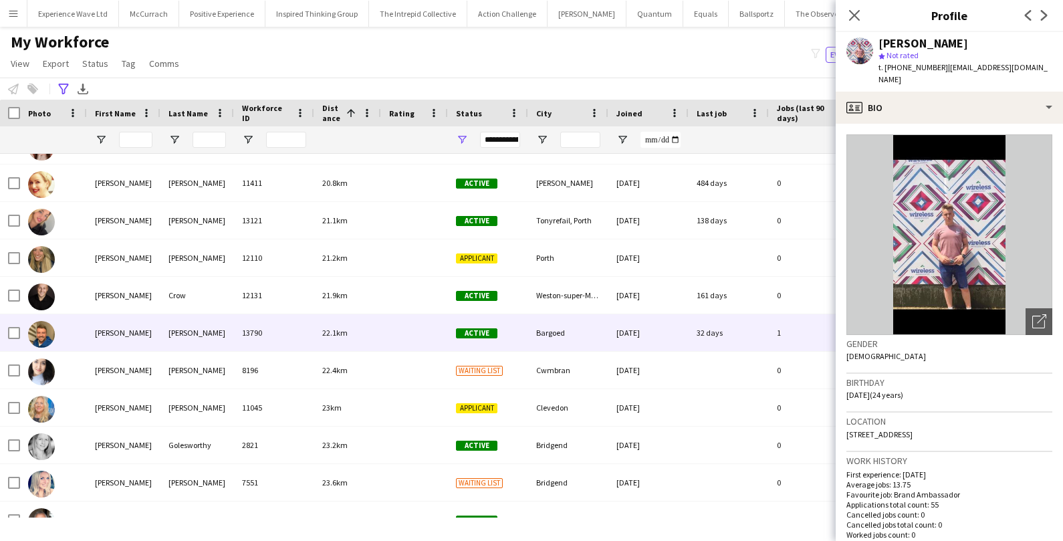
click at [740, 340] on div "32 days" at bounding box center [729, 332] width 80 height 37
